Goal: Check status: Check status

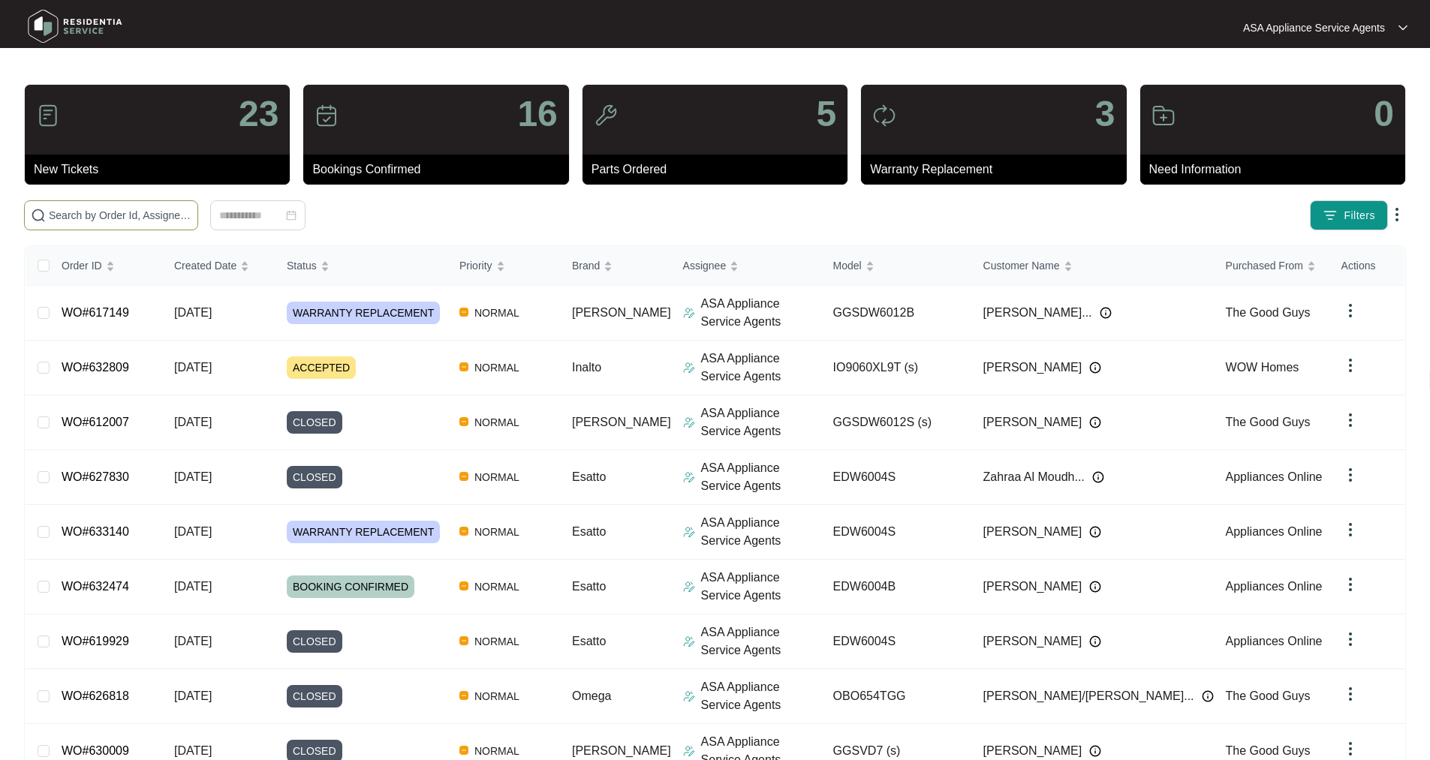
drag, startPoint x: 222, startPoint y: 218, endPoint x: 206, endPoint y: 210, distance: 18.1
click at [191, 217] on input "text" at bounding box center [120, 215] width 143 height 17
paste input "WO#617149"
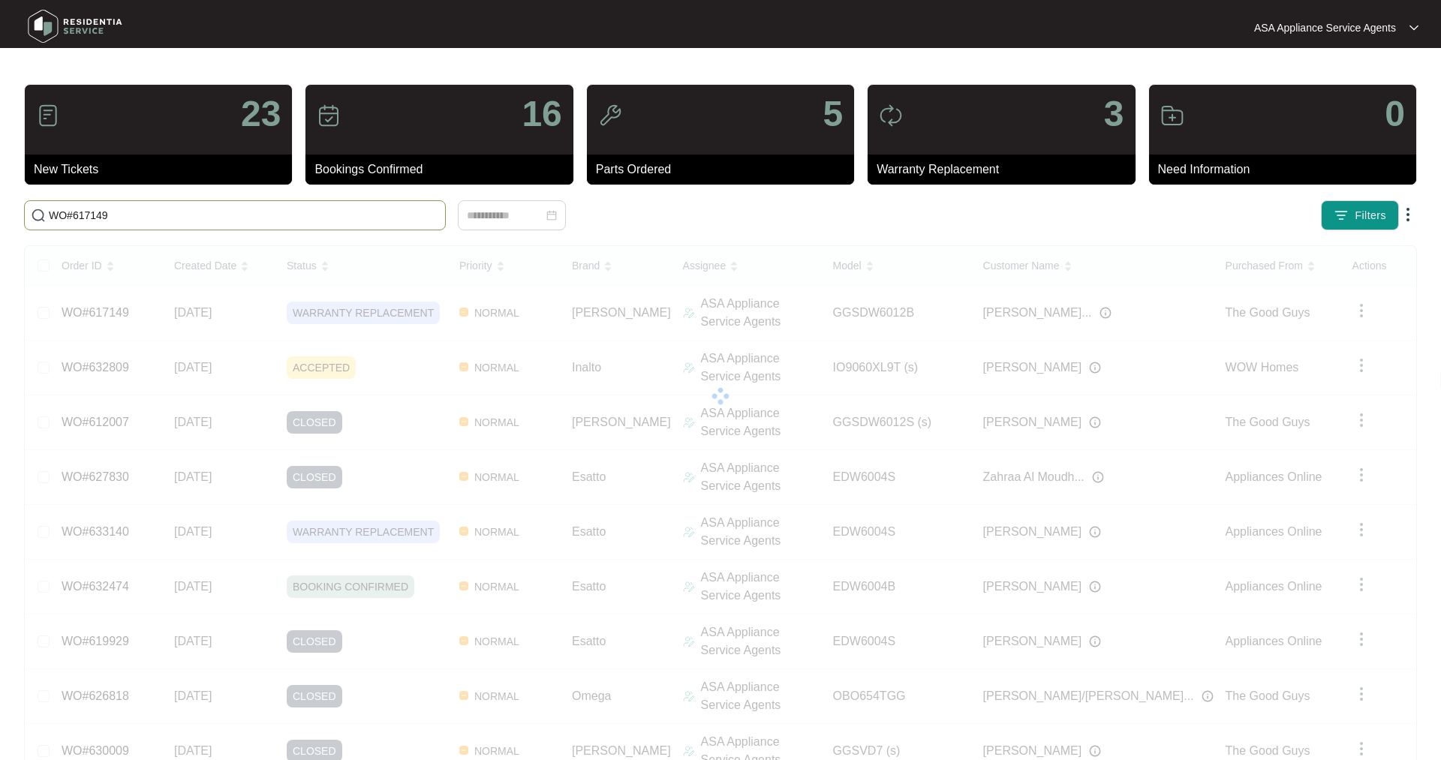
type input "WO#617149"
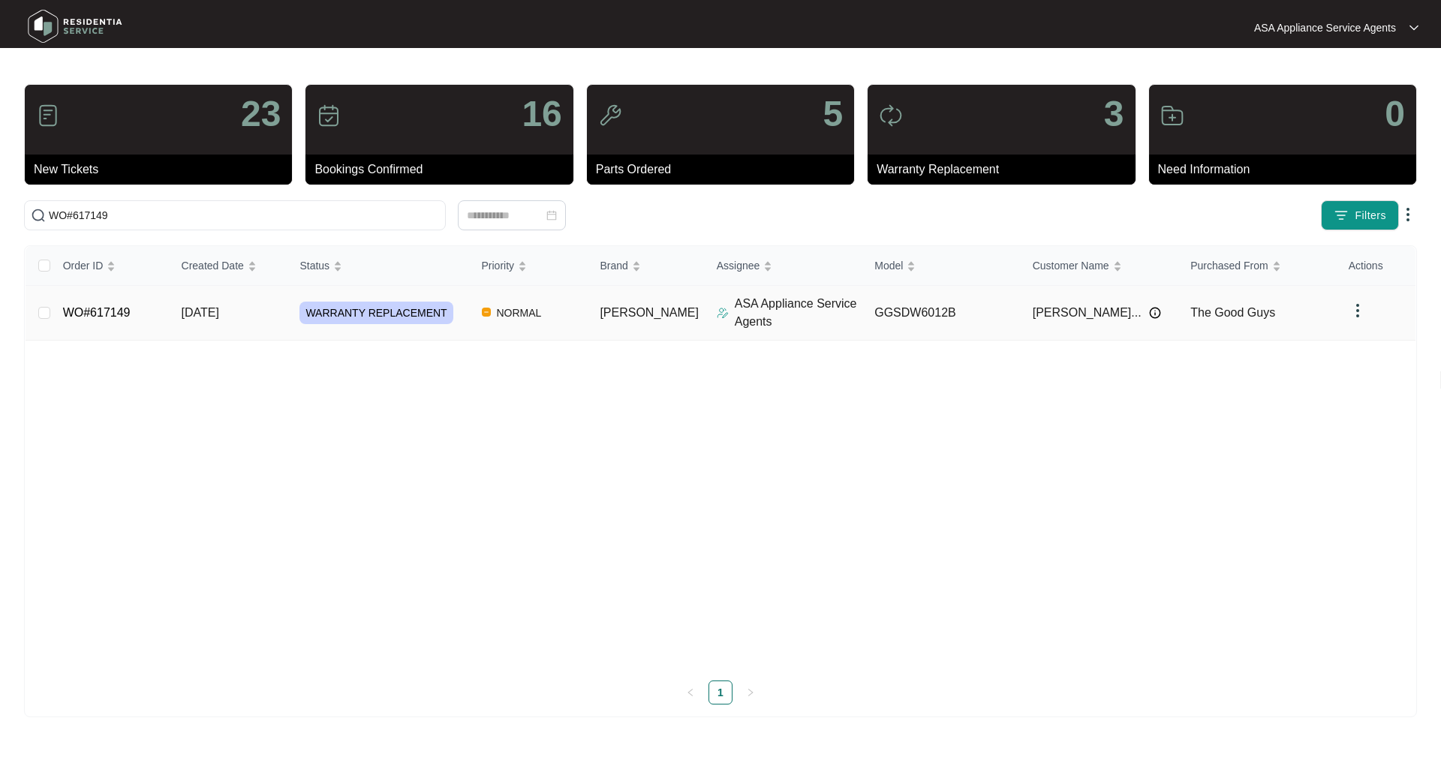
click at [107, 309] on link "WO#617149" at bounding box center [97, 312] width 68 height 13
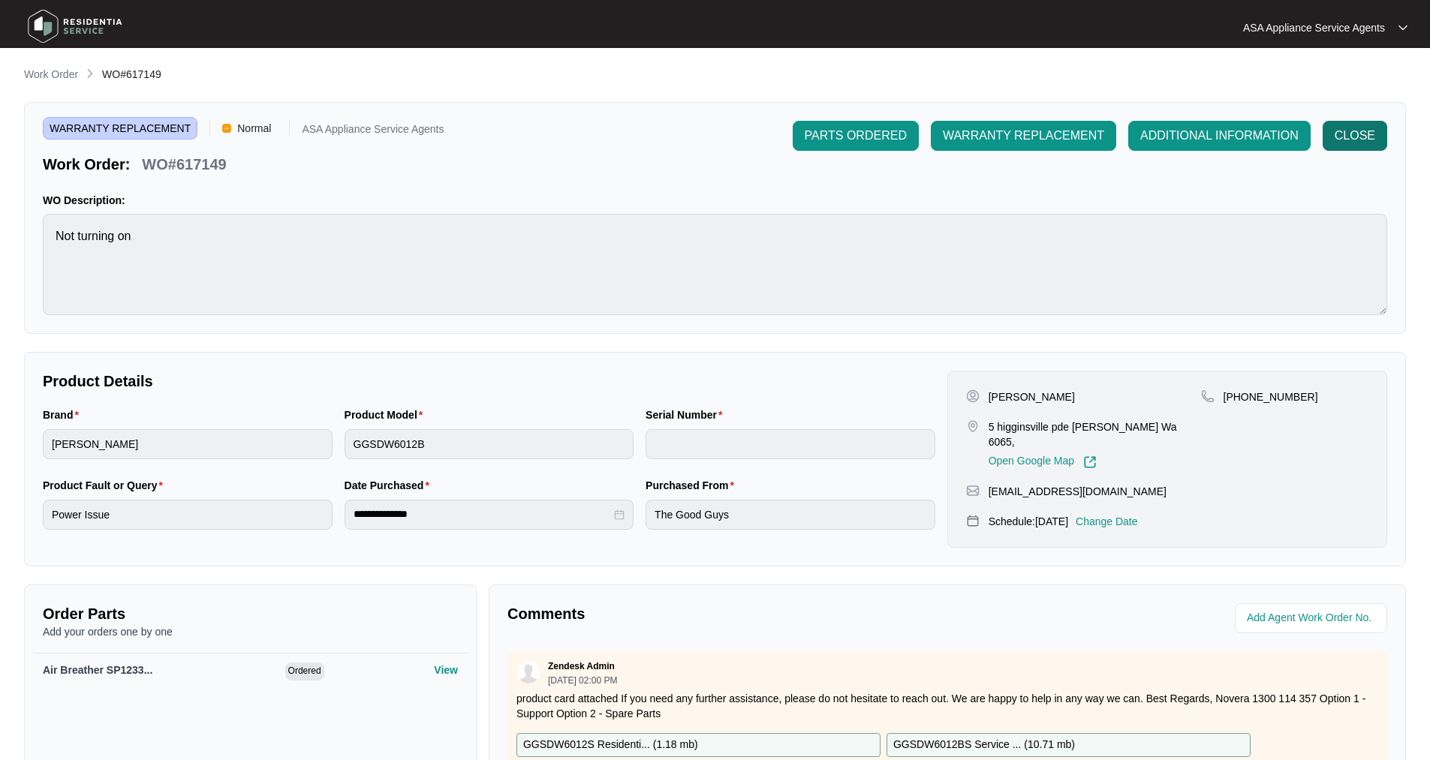
click at [1362, 133] on span "CLOSE" at bounding box center [1355, 136] width 41 height 18
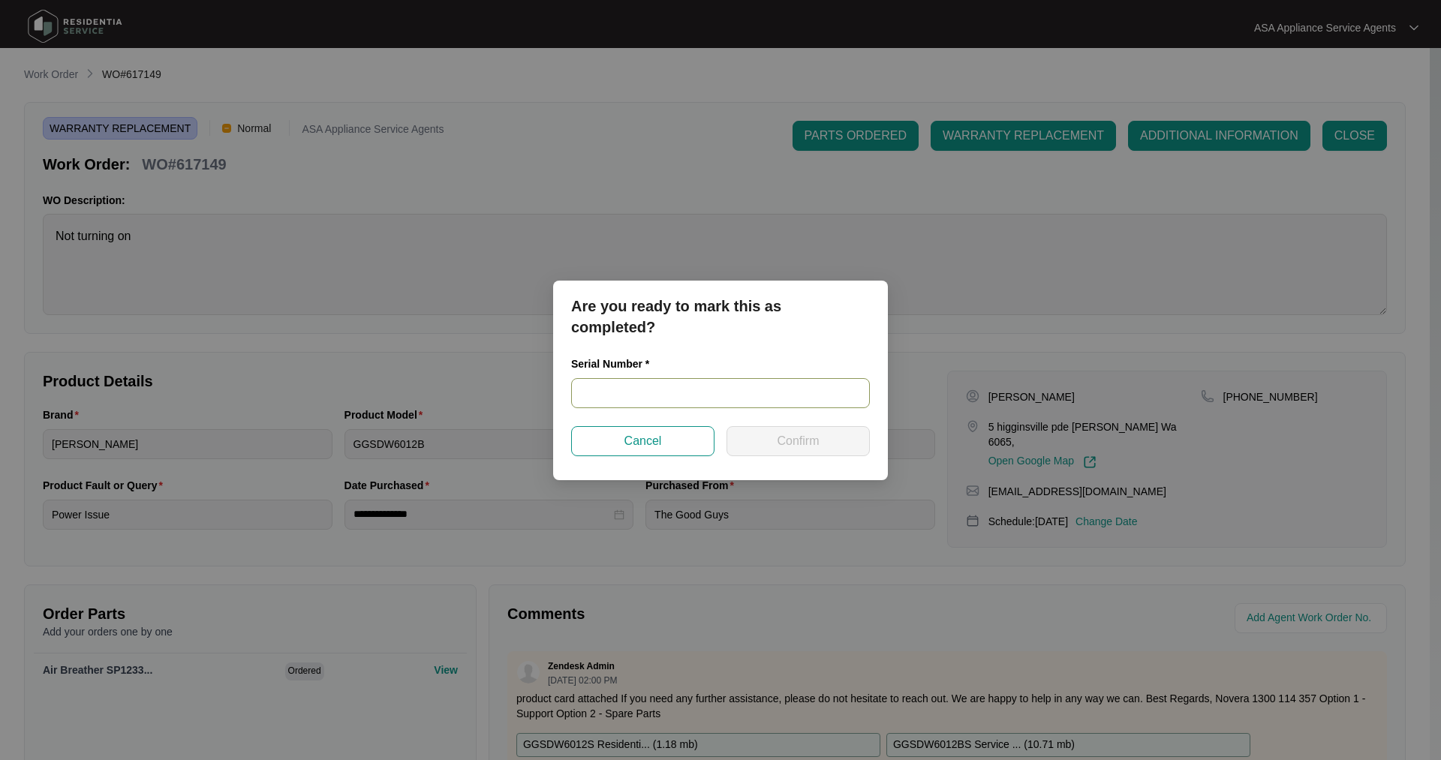
drag, startPoint x: 748, startPoint y: 398, endPoint x: 740, endPoint y: 398, distance: 8.3
click at [742, 398] on input "text" at bounding box center [720, 393] width 299 height 30
paste input "25049462020100090"
type input "25049462020100090"
click at [671, 427] on button "Cancel" at bounding box center [642, 441] width 143 height 30
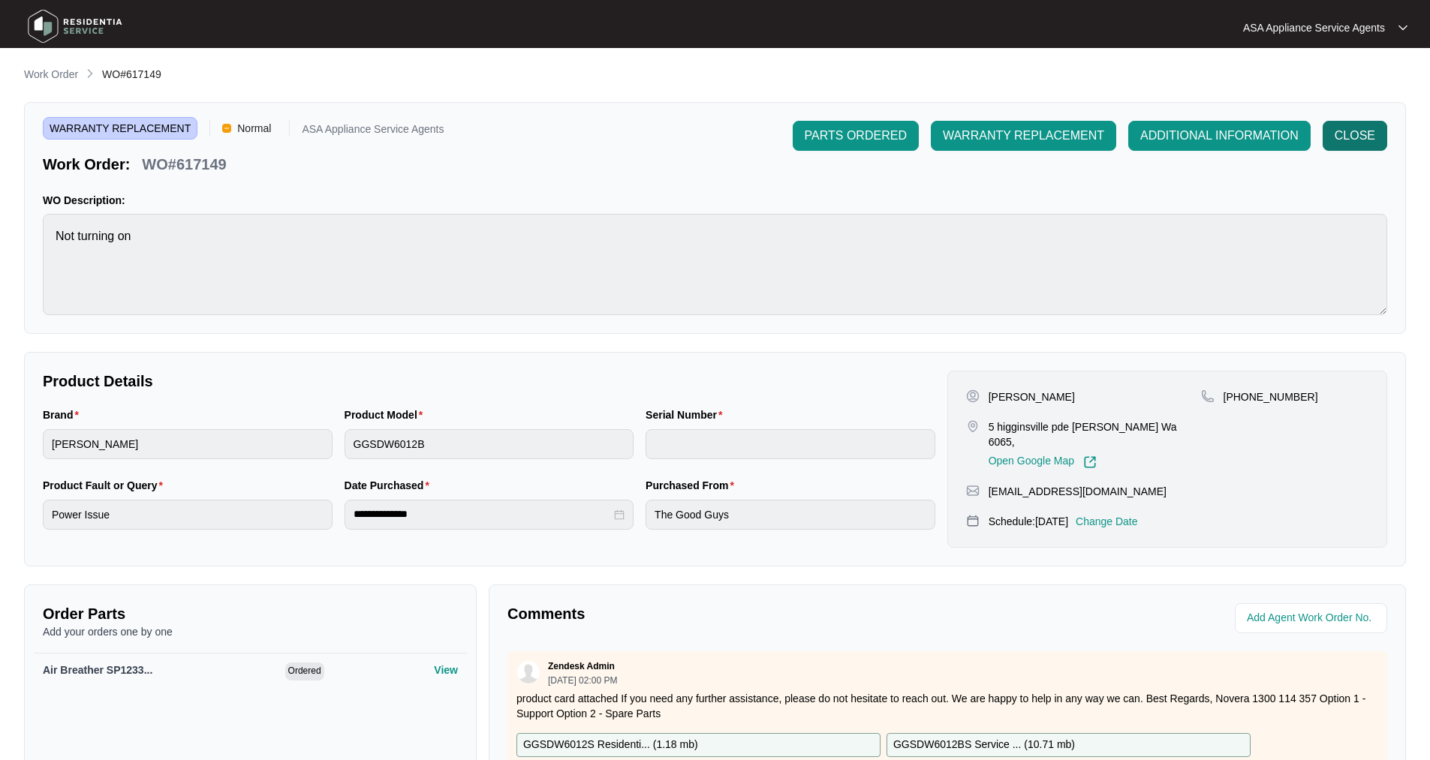
click at [1360, 131] on span "CLOSE" at bounding box center [1355, 136] width 41 height 18
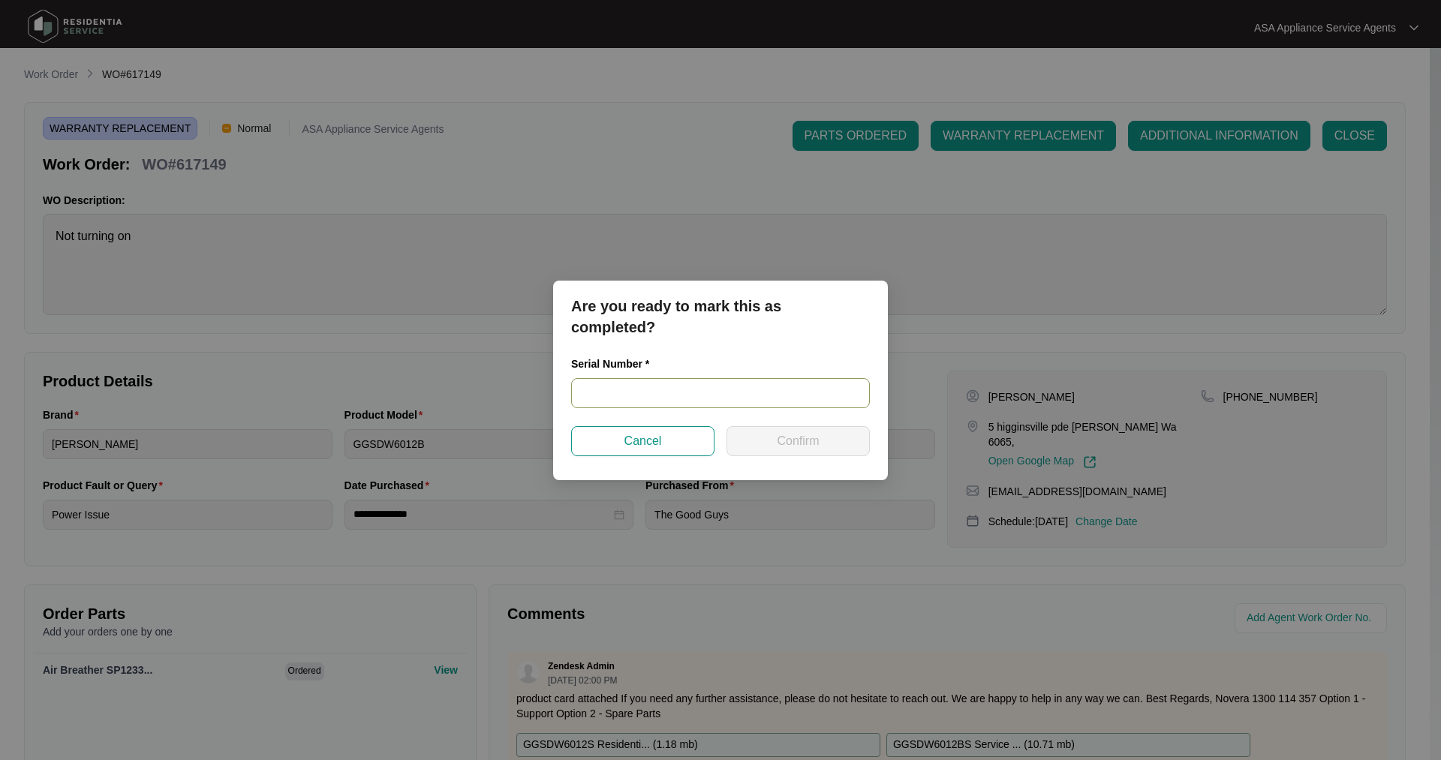
click at [612, 403] on input "text" at bounding box center [720, 393] width 299 height 30
paste input "25049462020100090"
type input "25049462020100090"
click at [810, 438] on span "Confirm" at bounding box center [798, 441] width 42 height 18
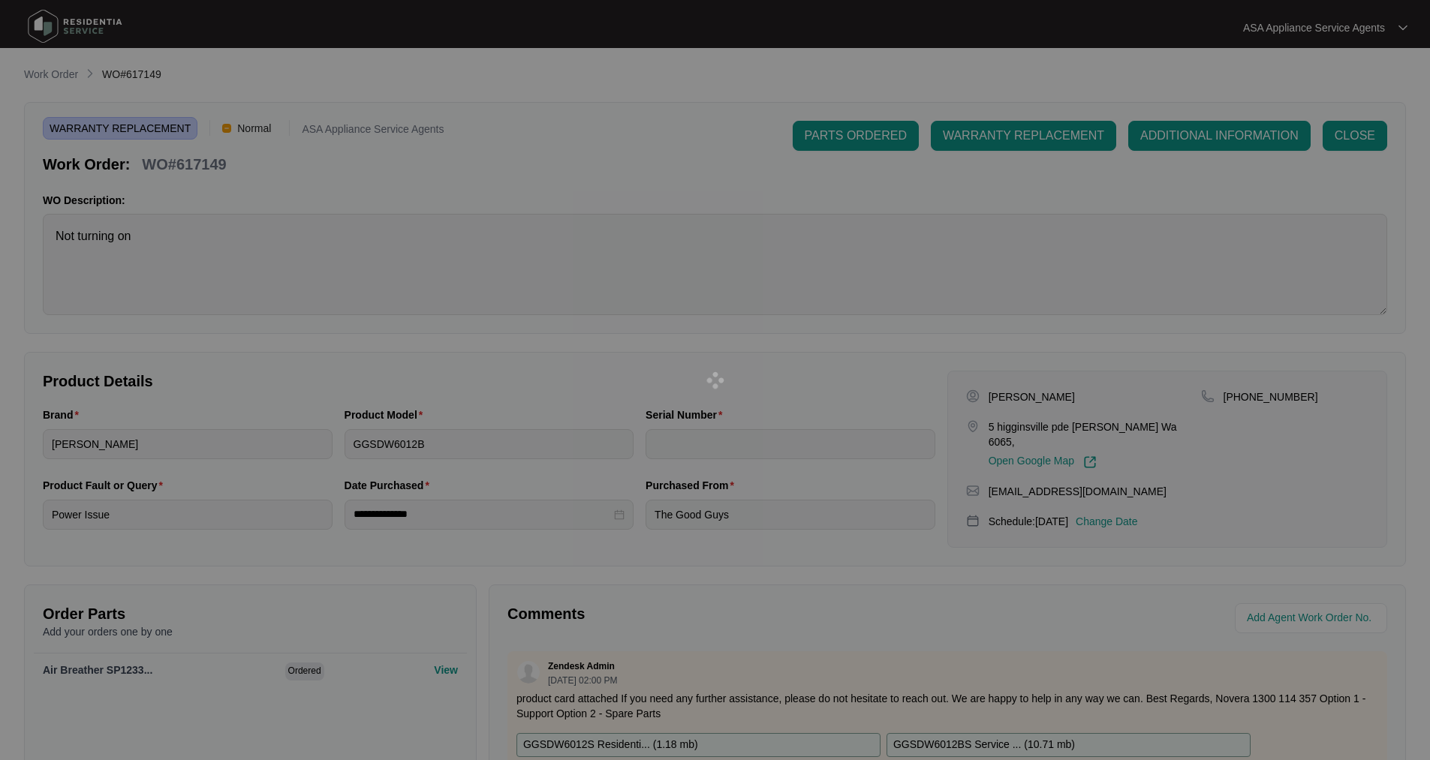
type input "25049462020100090"
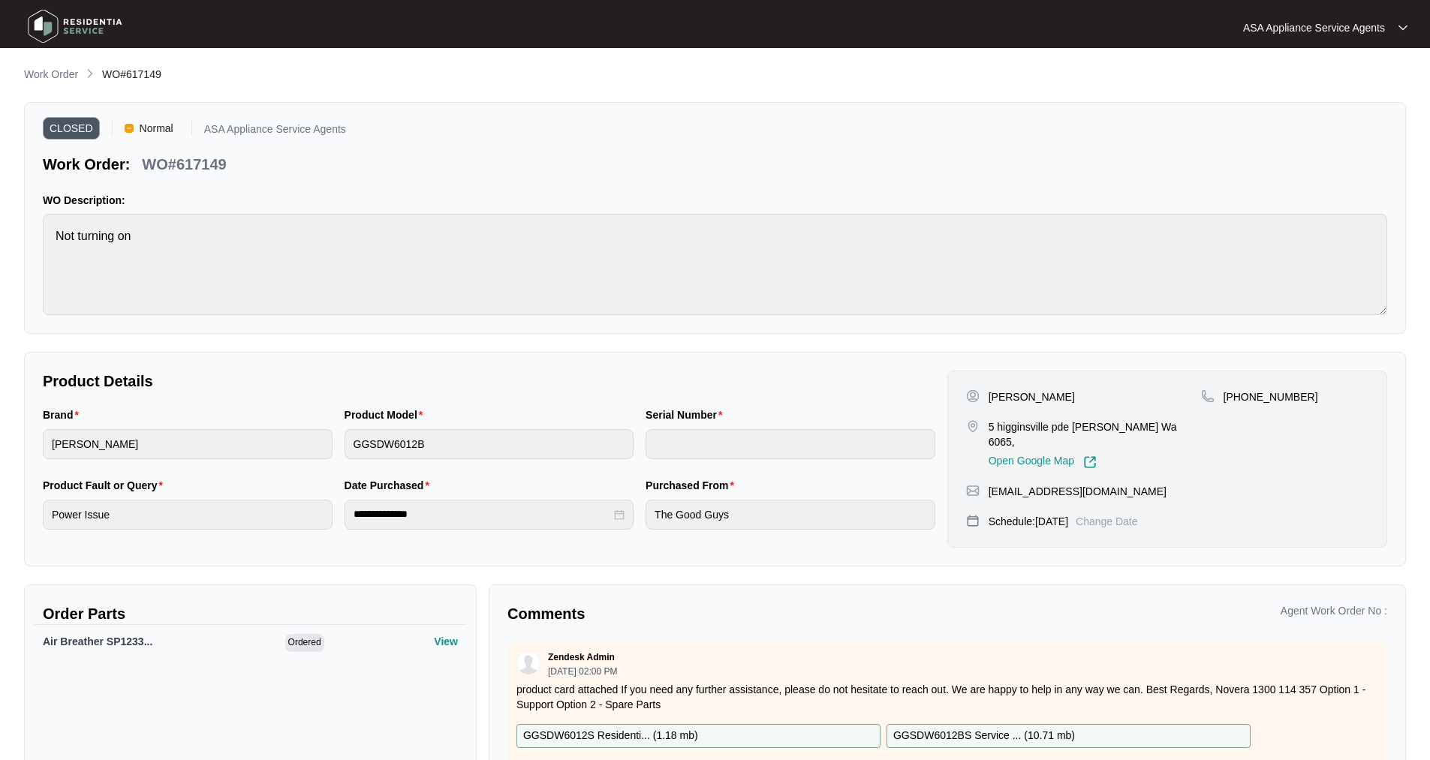
click at [31, 32] on img at bounding box center [75, 26] width 105 height 45
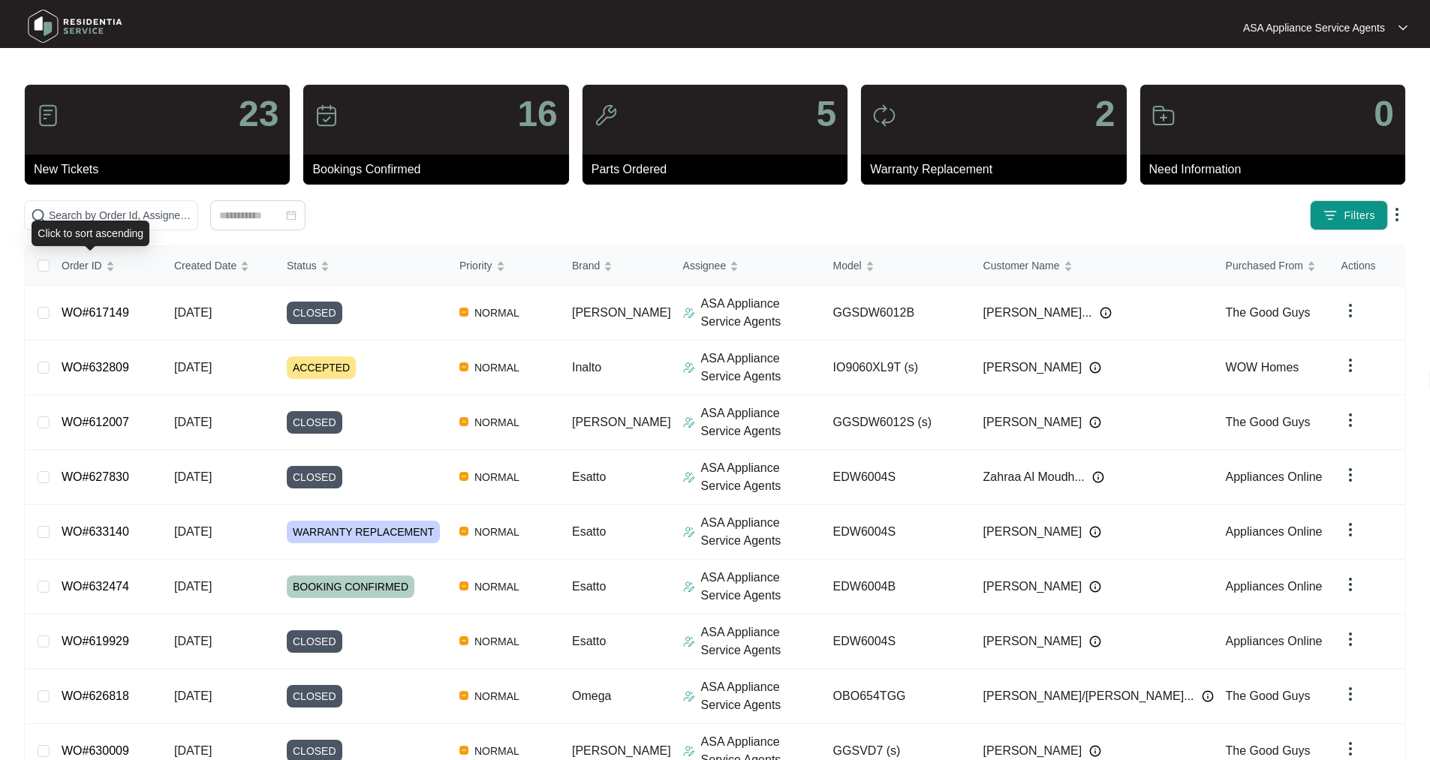
click at [116, 221] on div "Click to sort ascending" at bounding box center [91, 234] width 118 height 26
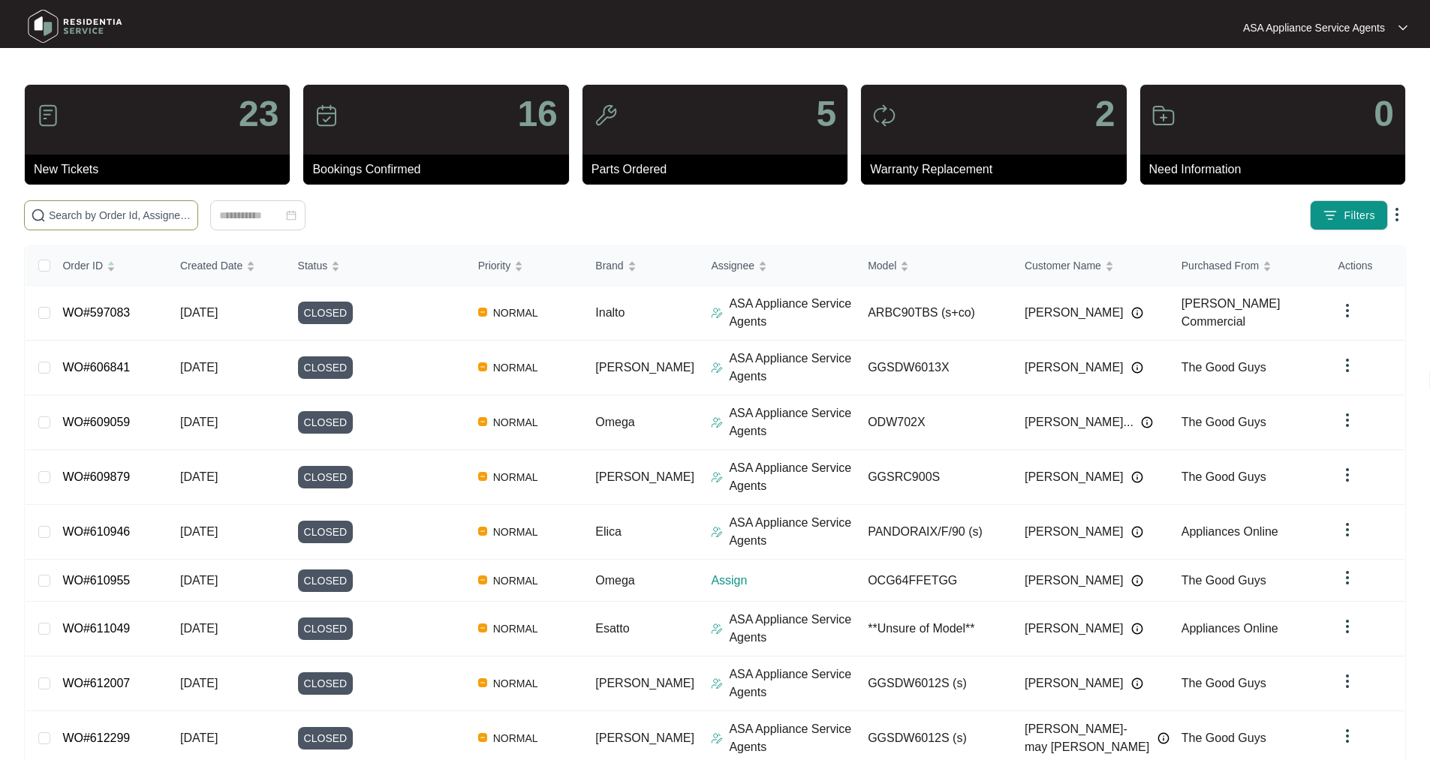
click at [155, 220] on input "text" at bounding box center [120, 215] width 143 height 17
paste input "WO#632474"
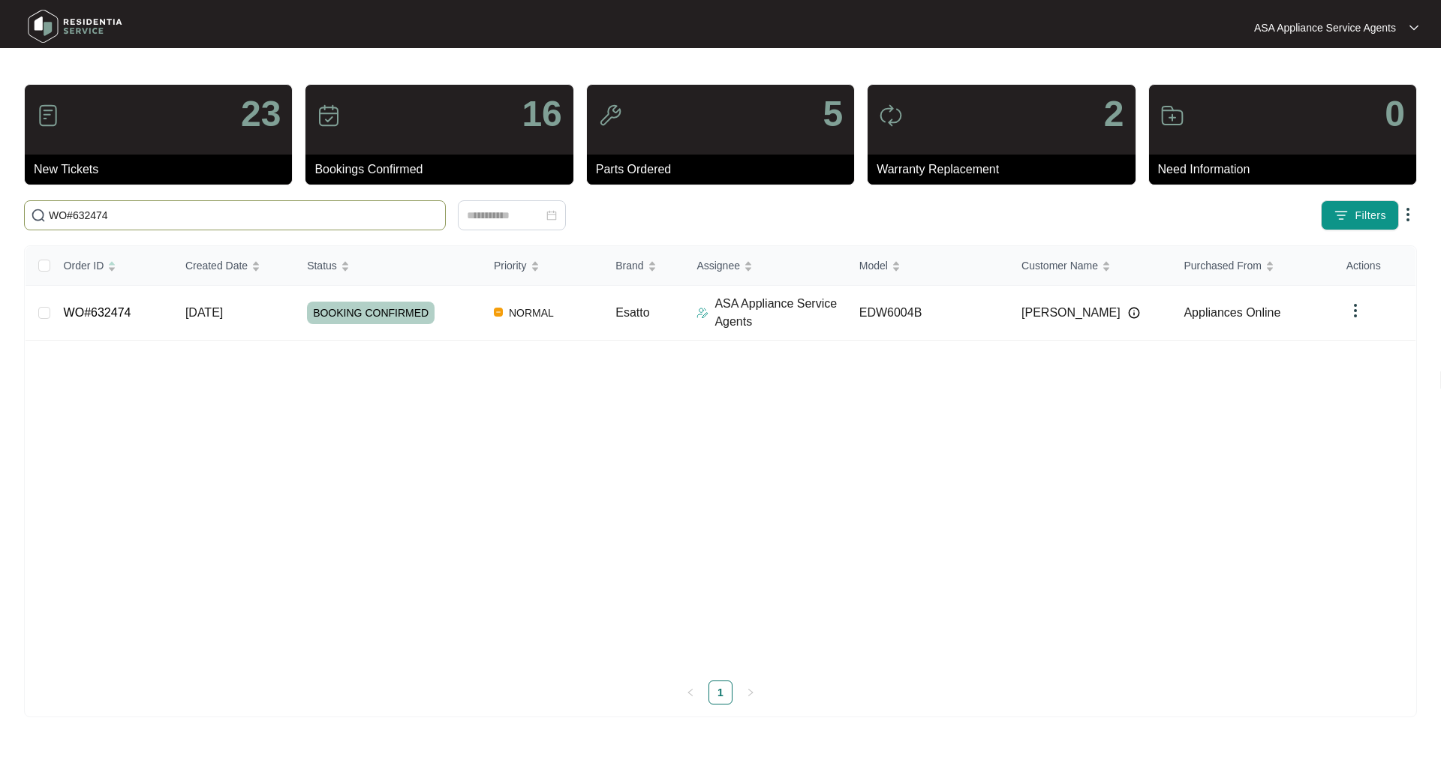
type input "WO#632474"
click at [118, 311] on link "WO#632474" at bounding box center [98, 312] width 68 height 13
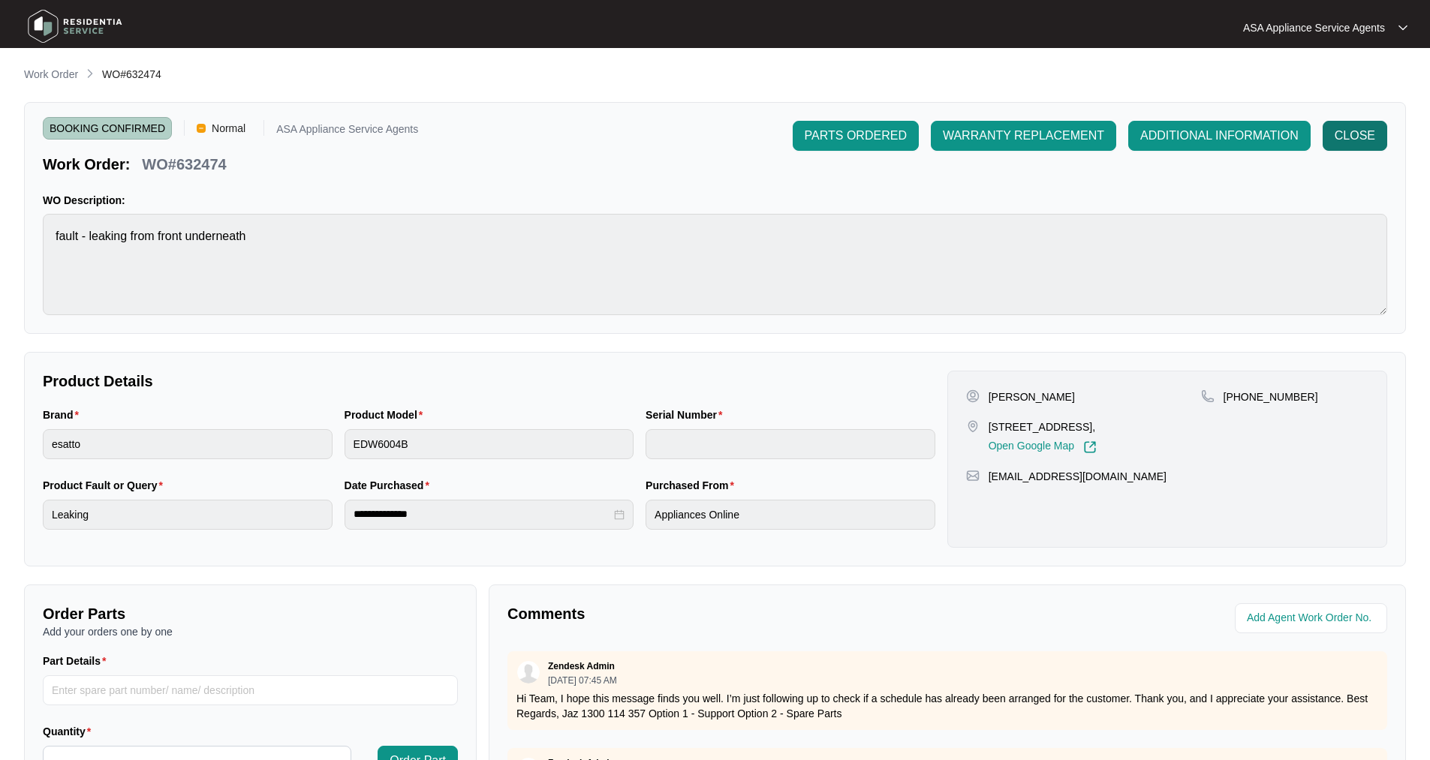
click at [1353, 131] on span "CLOSE" at bounding box center [1355, 136] width 41 height 18
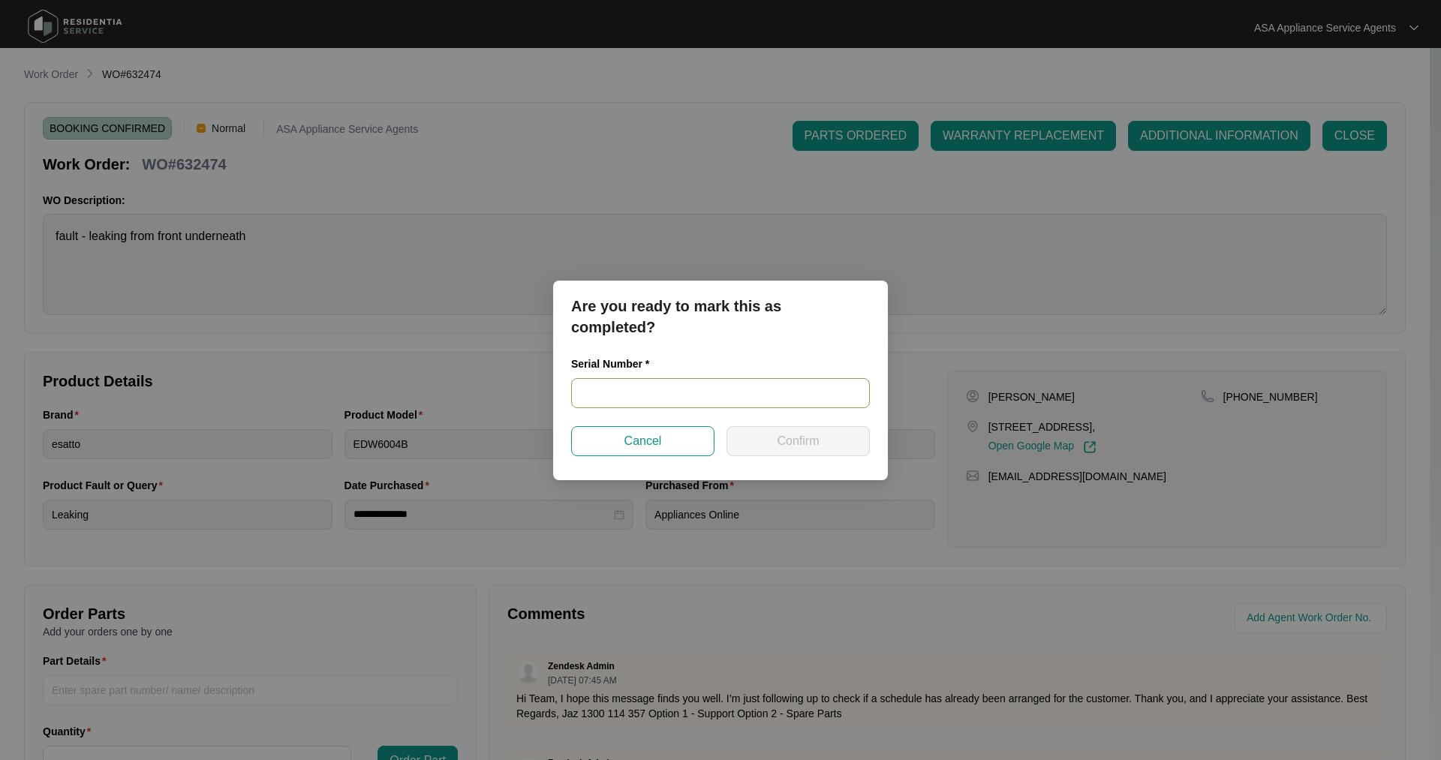
drag, startPoint x: 622, startPoint y: 399, endPoint x: 629, endPoint y: 394, distance: 8.1
click at [620, 399] on input "text" at bounding box center [720, 393] width 299 height 30
paste input "25020259120100028"
type input "25020259120100028"
click at [829, 432] on button "Confirm" at bounding box center [798, 441] width 143 height 30
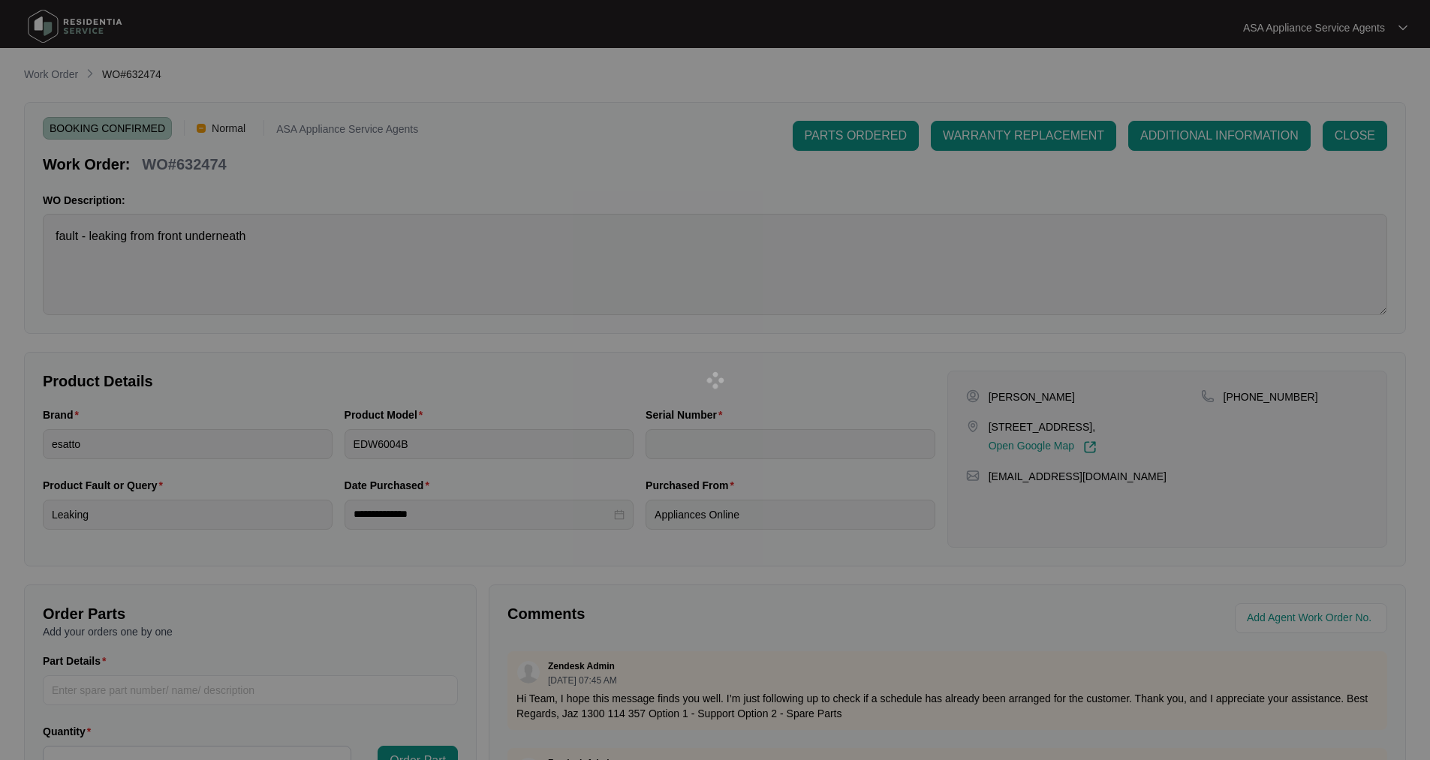
type input "25020259120100028"
